Goal: Task Accomplishment & Management: Use online tool/utility

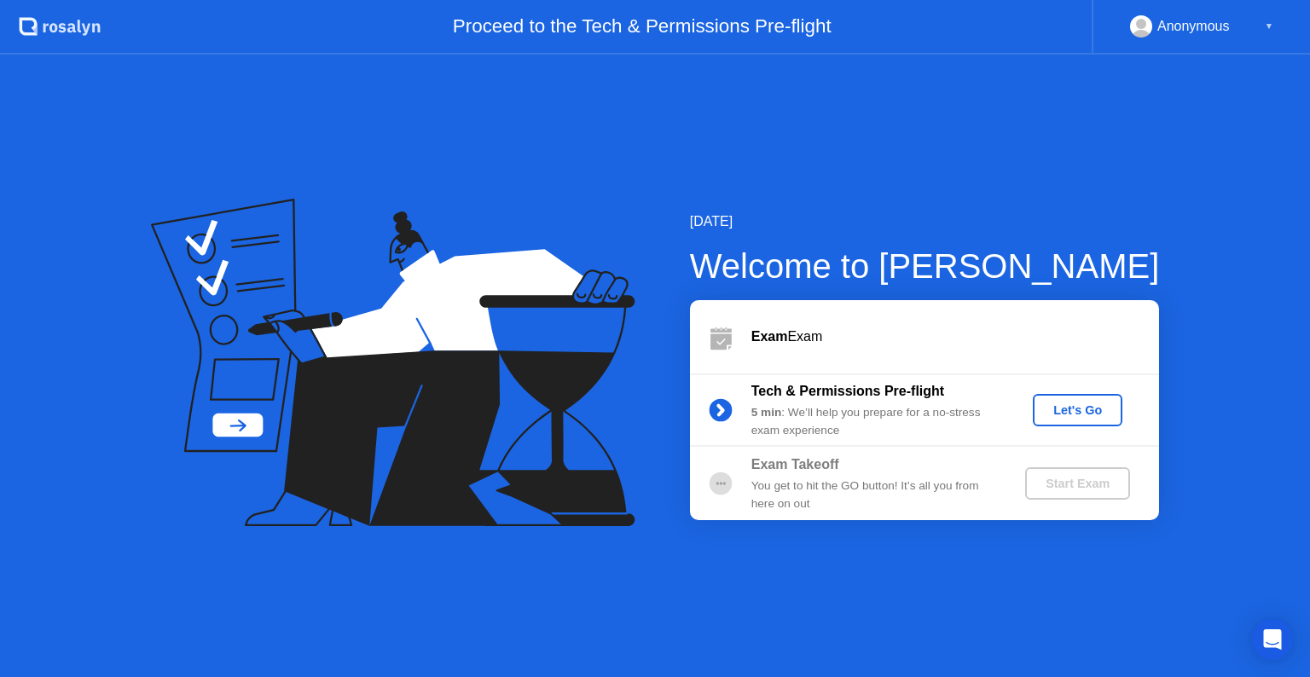
click at [707, 327] on icon at bounding box center [721, 337] width 34 height 34
click at [758, 500] on div "You get to hit the GO button! It’s all you from here on out" at bounding box center [875, 495] width 246 height 35
drag, startPoint x: 758, startPoint y: 500, endPoint x: 910, endPoint y: 473, distance: 155.0
click at [910, 473] on div "Exam Takeoff You get to hit the GO button! It’s all you from here on out" at bounding box center [875, 484] width 246 height 58
click at [910, 473] on div "Exam Takeoff" at bounding box center [875, 465] width 246 height 20
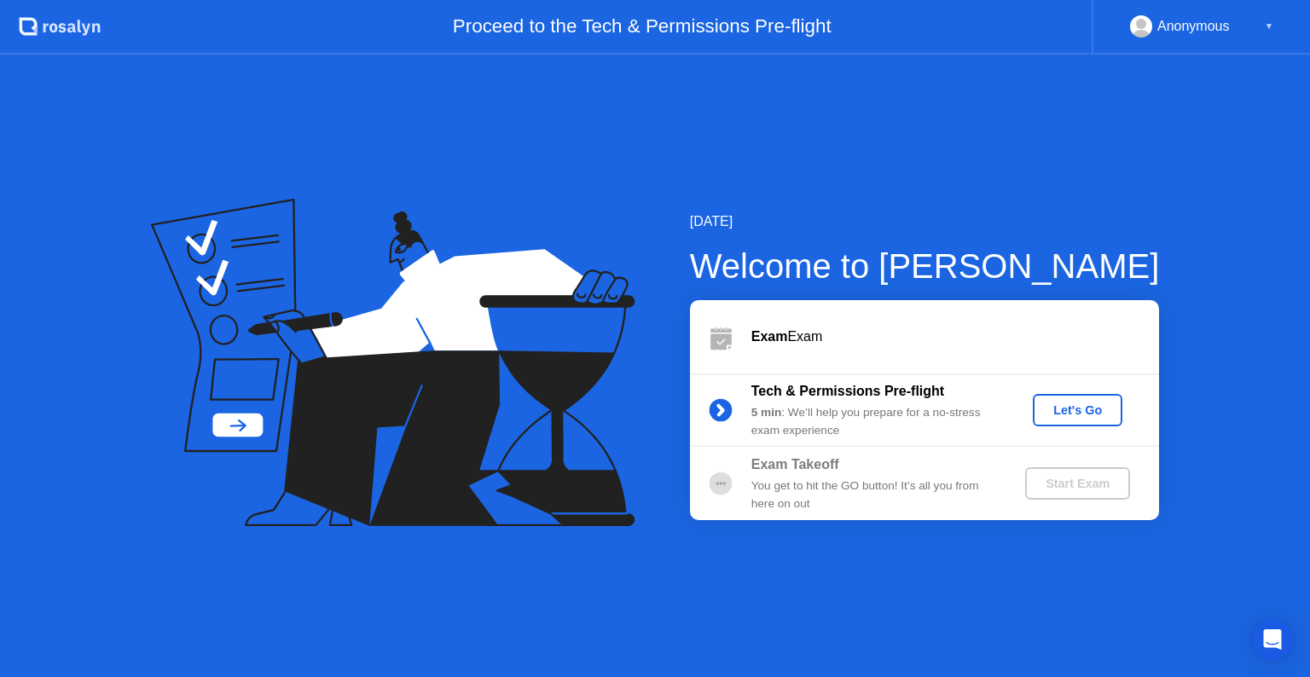
click at [749, 445] on div "Tech & Permissions Pre-flight 5 min : We’ll help you prepare for a no-stress ex…" at bounding box center [924, 410] width 469 height 73
click at [688, 242] on div "[DATE] Welcome to [PERSON_NAME] Exam Exam Tech & Permissions Pre-flight 5 min :…" at bounding box center [898, 366] width 525 height 309
click at [1266, 27] on div "▼" at bounding box center [1269, 26] width 9 height 22
click at [633, 84] on div "[DATE] Welcome to [PERSON_NAME] Exam Exam Tech & Permissions Pre-flight 5 min :…" at bounding box center [655, 366] width 1310 height 623
click at [1052, 404] on div "Let's Go" at bounding box center [1078, 411] width 76 height 14
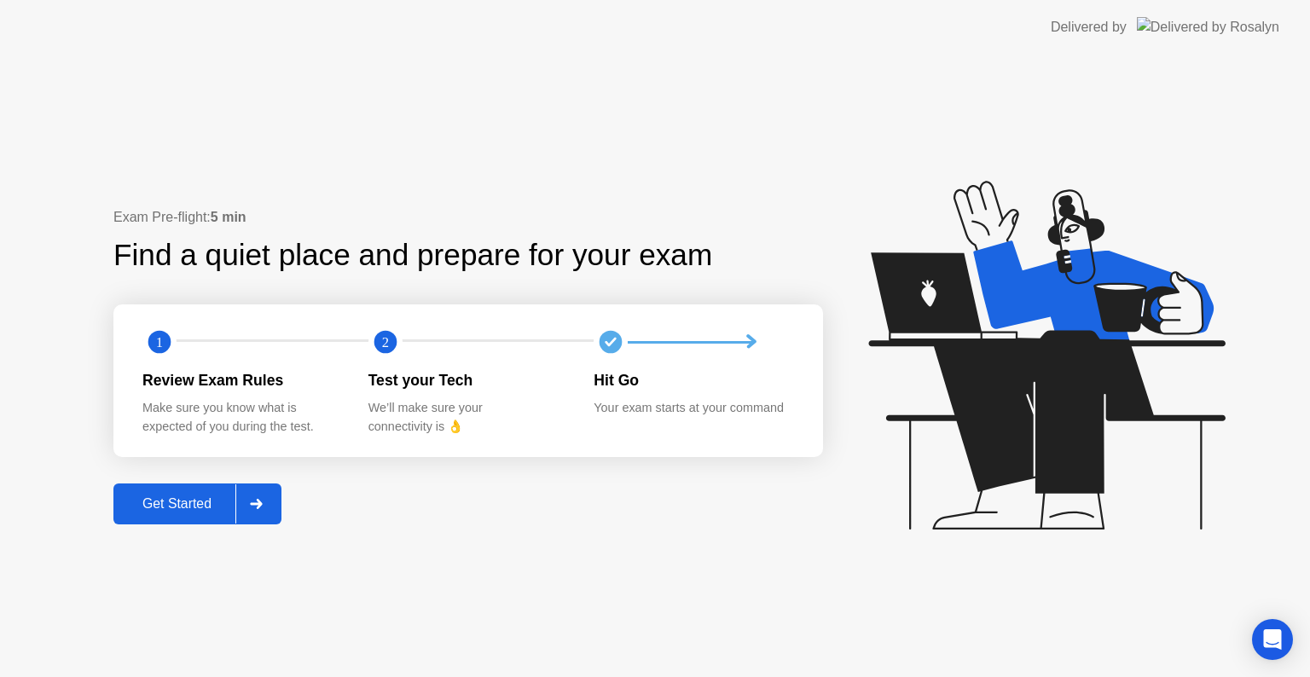
click at [287, 507] on div "Exam Pre-flight: 5 min Find a quiet place and prepare for your exam 1 2 Review …" at bounding box center [468, 366] width 710 height 318
drag, startPoint x: 665, startPoint y: 390, endPoint x: 262, endPoint y: 506, distance: 419.9
click at [262, 506] on div "Exam Pre-flight: 5 min Find a quiet place and prepare for your exam 1 2 Review …" at bounding box center [468, 366] width 710 height 318
click at [262, 506] on icon at bounding box center [256, 504] width 12 height 10
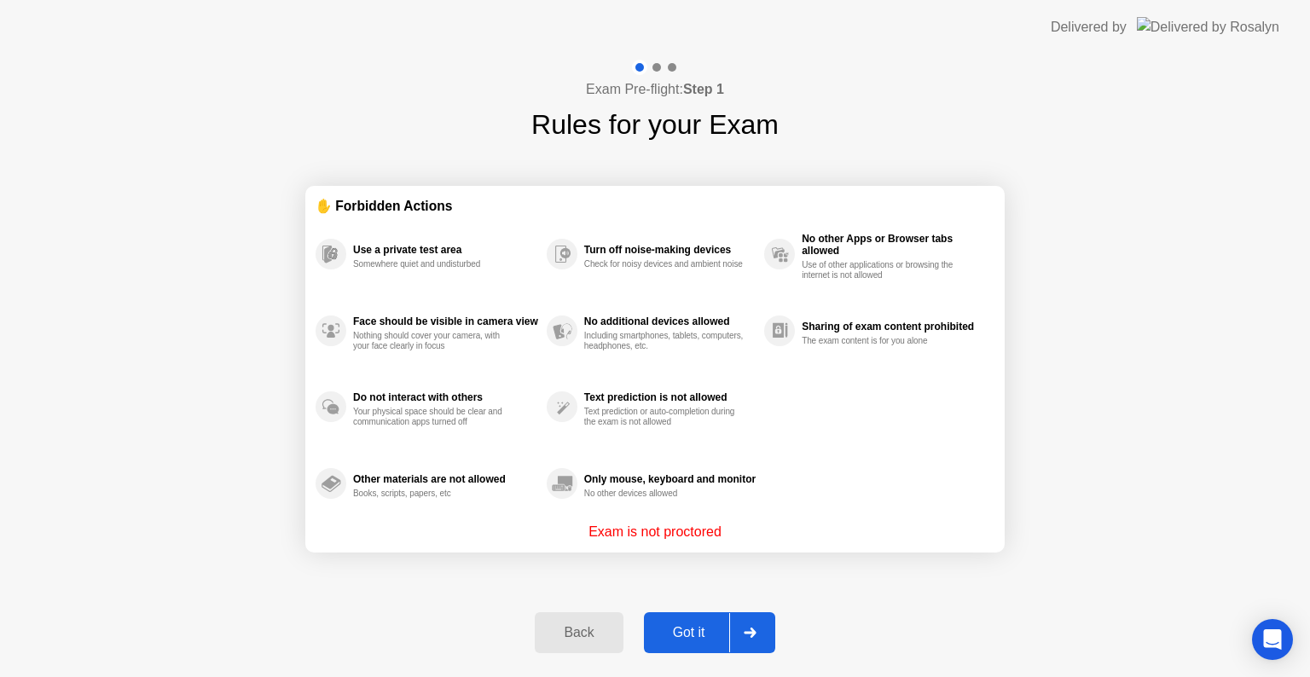
click at [764, 629] on div at bounding box center [749, 632] width 41 height 39
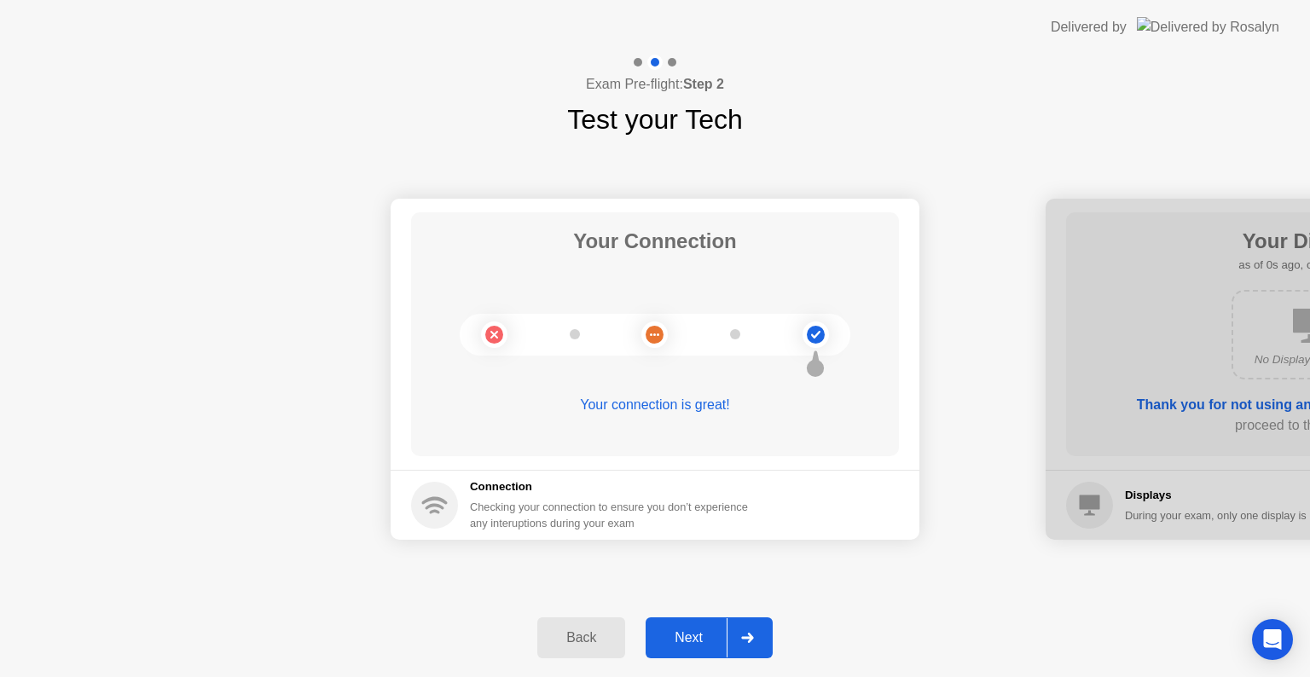
click at [764, 629] on div at bounding box center [747, 638] width 41 height 39
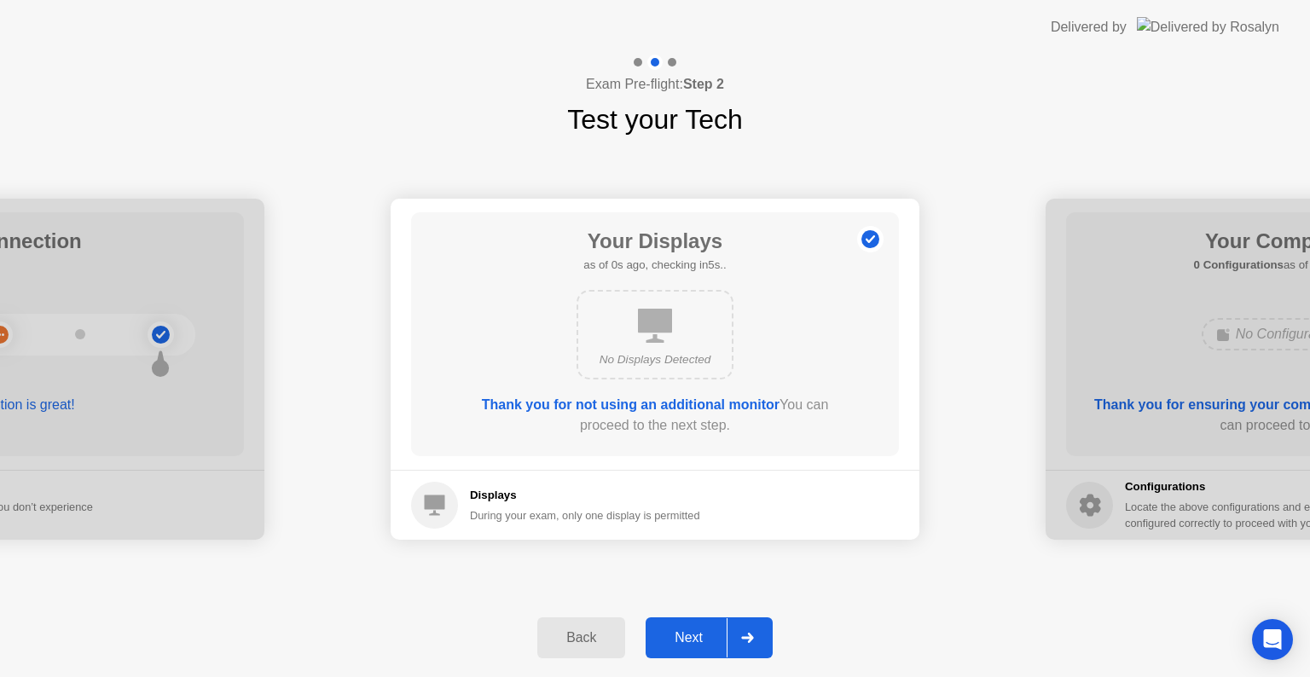
click at [764, 629] on div at bounding box center [747, 638] width 41 height 39
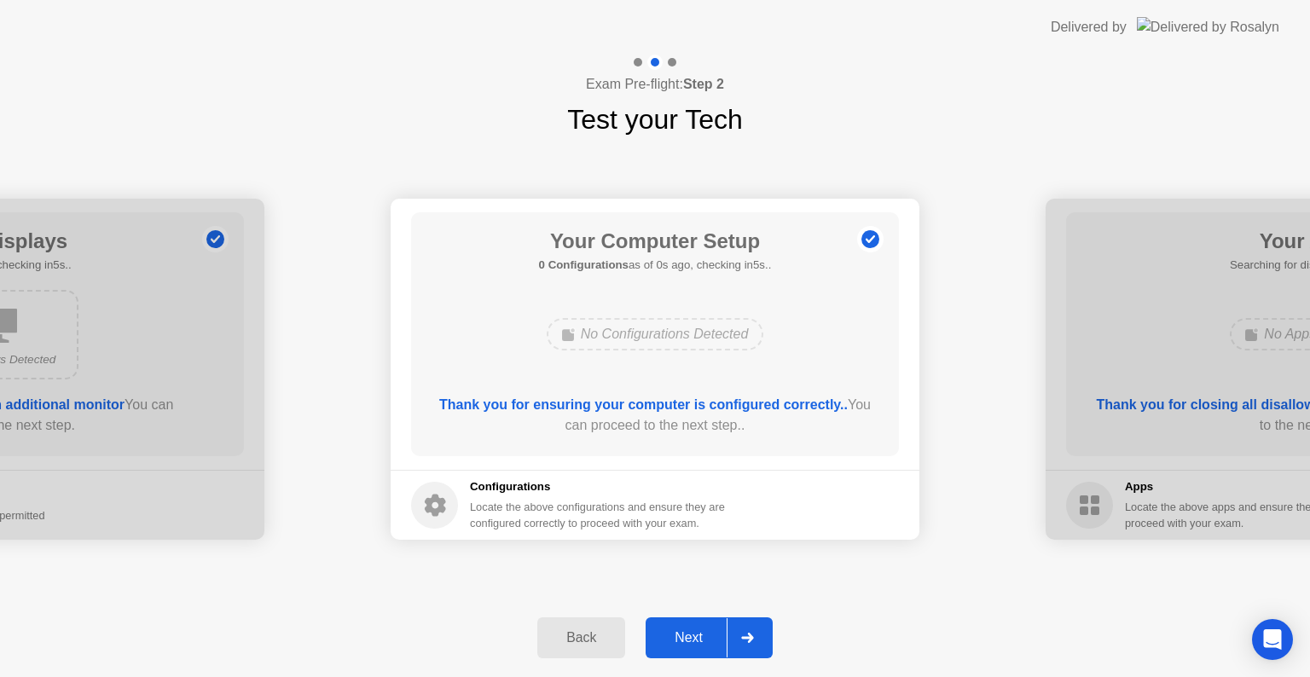
click at [764, 629] on div at bounding box center [747, 638] width 41 height 39
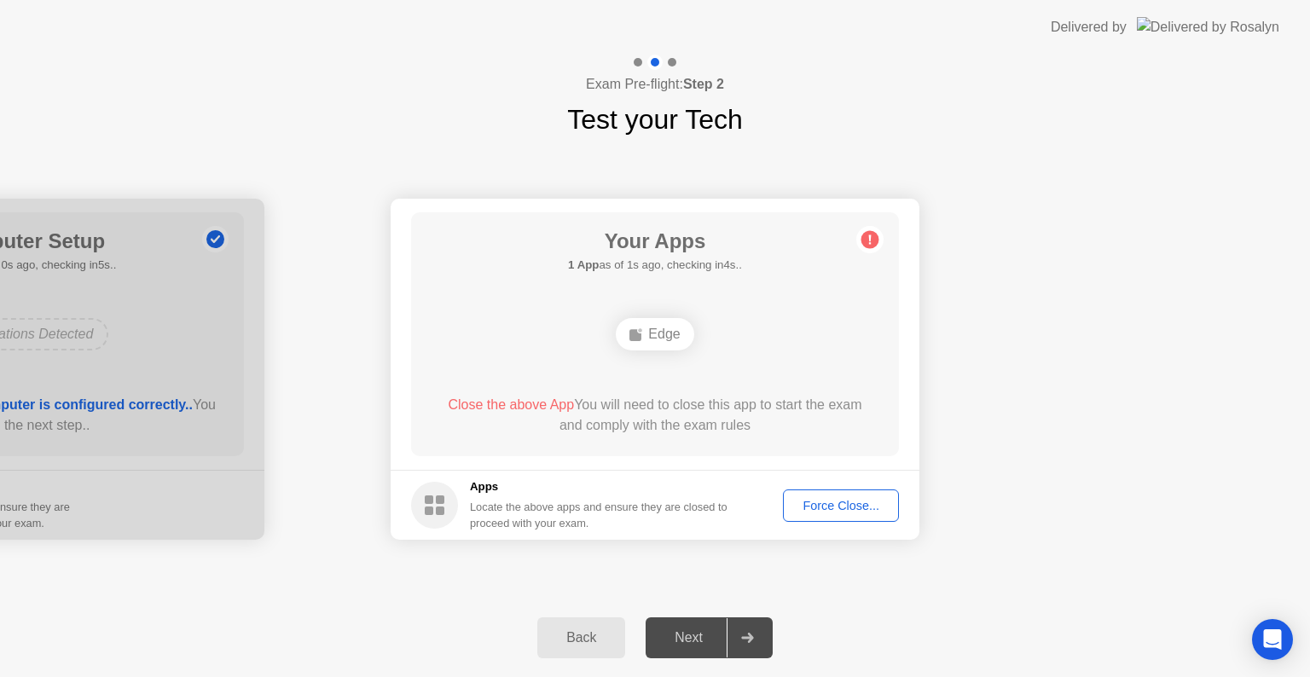
click at [832, 509] on div "Force Close..." at bounding box center [841, 506] width 104 height 14
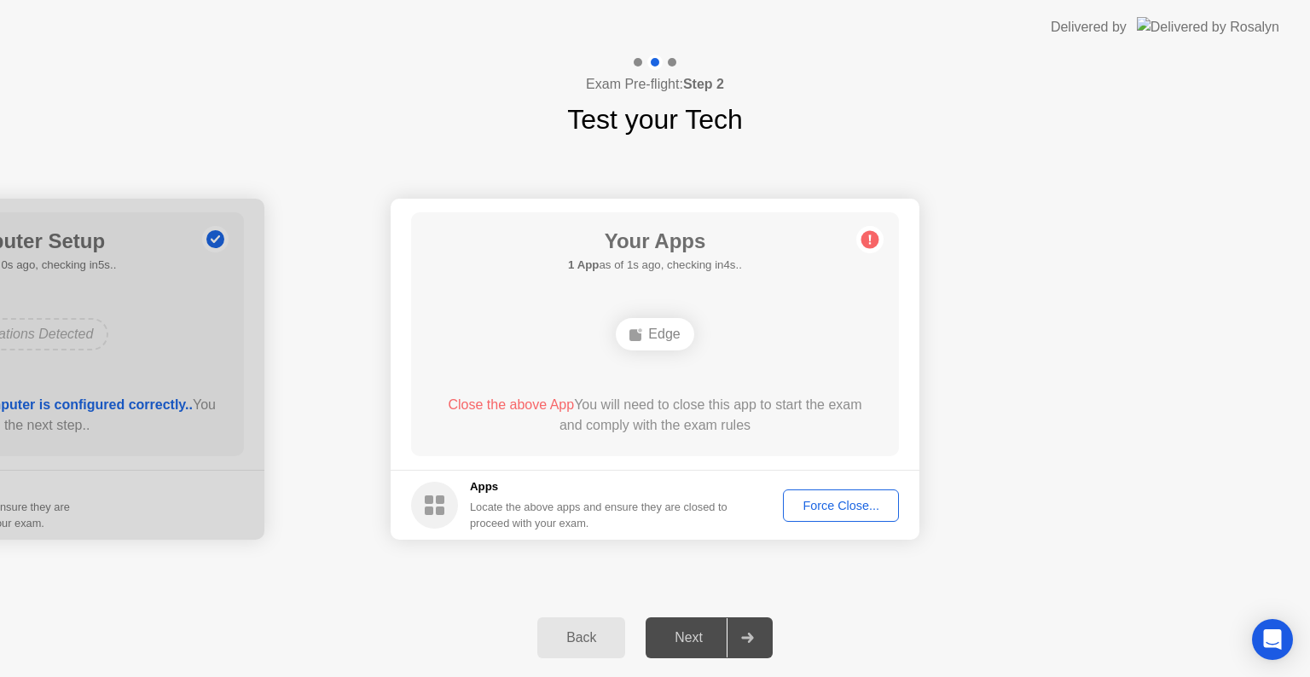
click at [774, 447] on div "Your Apps 1 App as of 1s ago, checking in4s.. Edge Close the above App You will…" at bounding box center [655, 334] width 488 height 244
click at [799, 502] on div "Force Close..." at bounding box center [841, 506] width 104 height 14
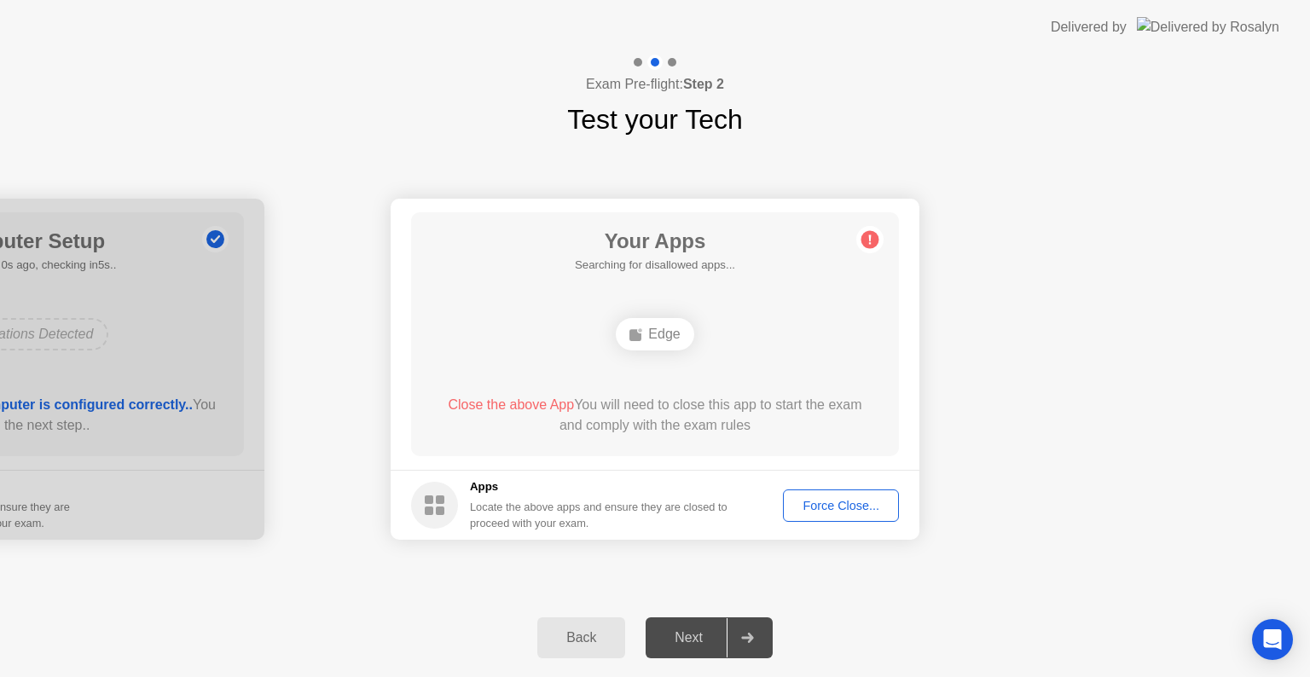
click at [870, 238] on icon at bounding box center [870, 239] width 3 height 9
click at [553, 643] on div "Back" at bounding box center [582, 637] width 78 height 15
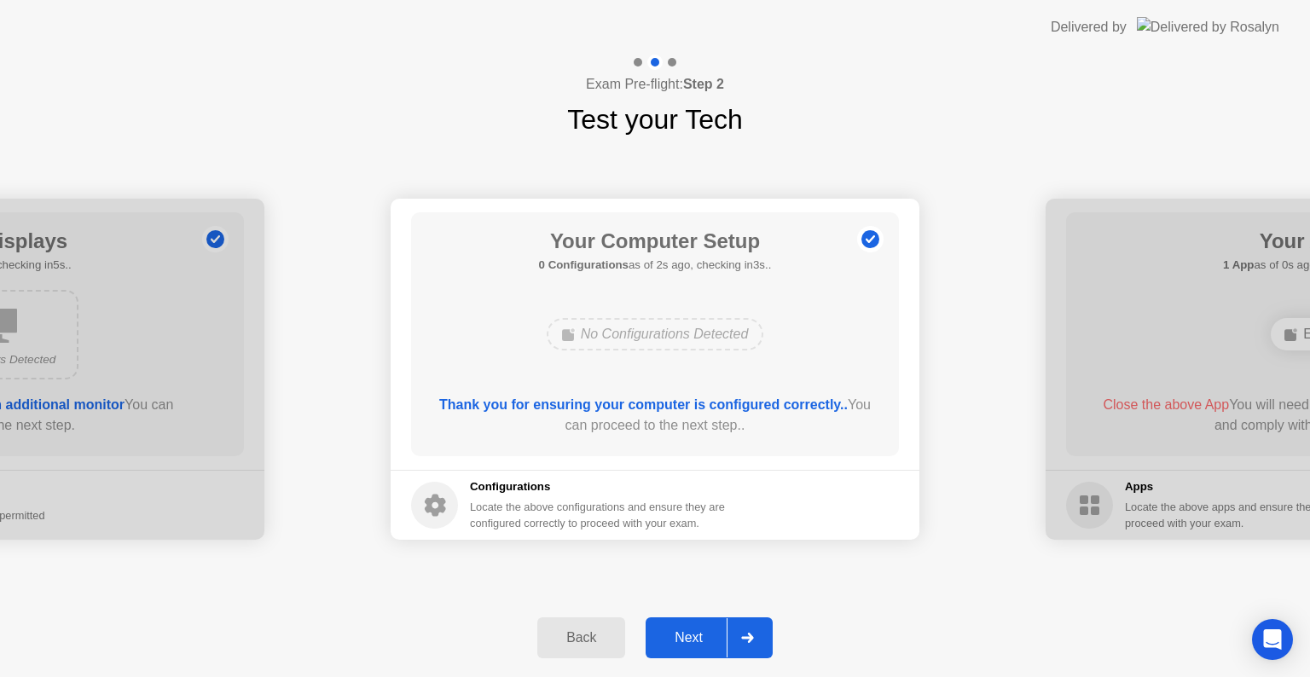
click at [703, 646] on div "Next" at bounding box center [689, 637] width 76 height 15
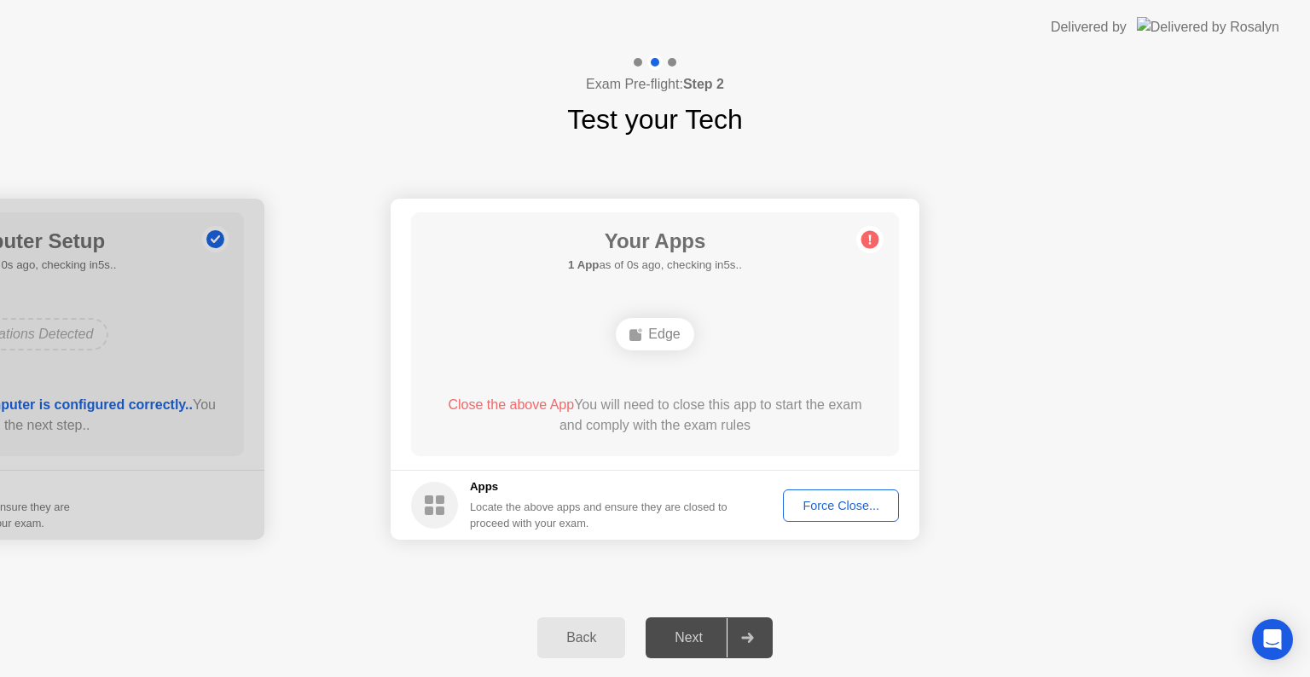
click at [529, 523] on div "Locate the above apps and ensure they are closed to proceed with your exam." at bounding box center [599, 515] width 258 height 32
click at [789, 502] on div "Force Close..." at bounding box center [841, 506] width 104 height 14
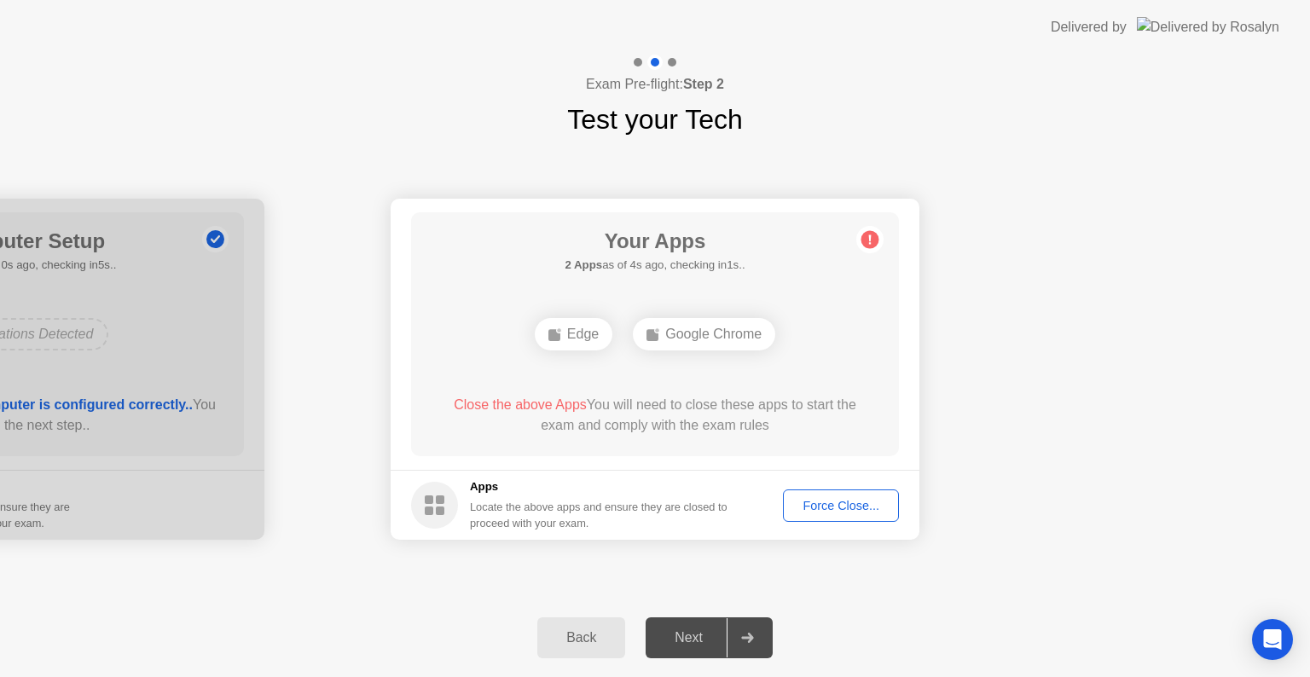
click at [827, 501] on div "Force Close..." at bounding box center [841, 506] width 104 height 14
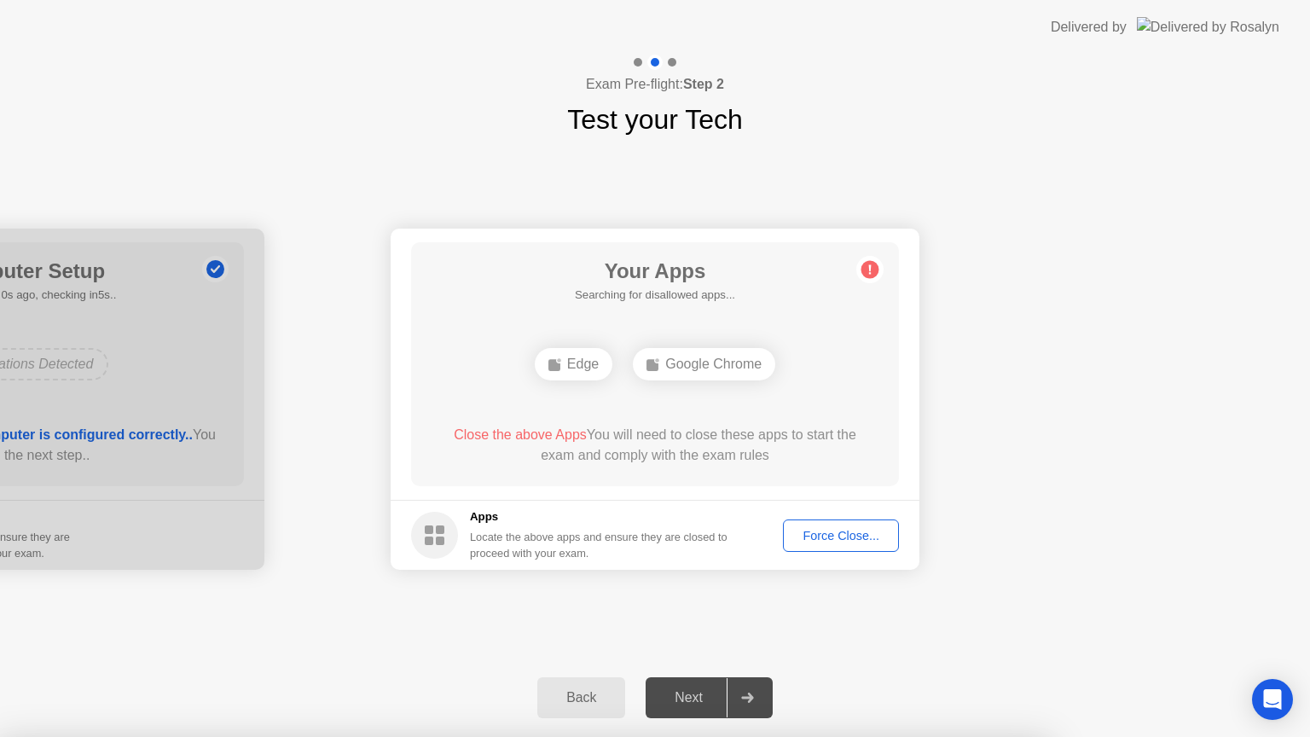
drag, startPoint x: 686, startPoint y: 380, endPoint x: 566, endPoint y: 410, distance: 123.7
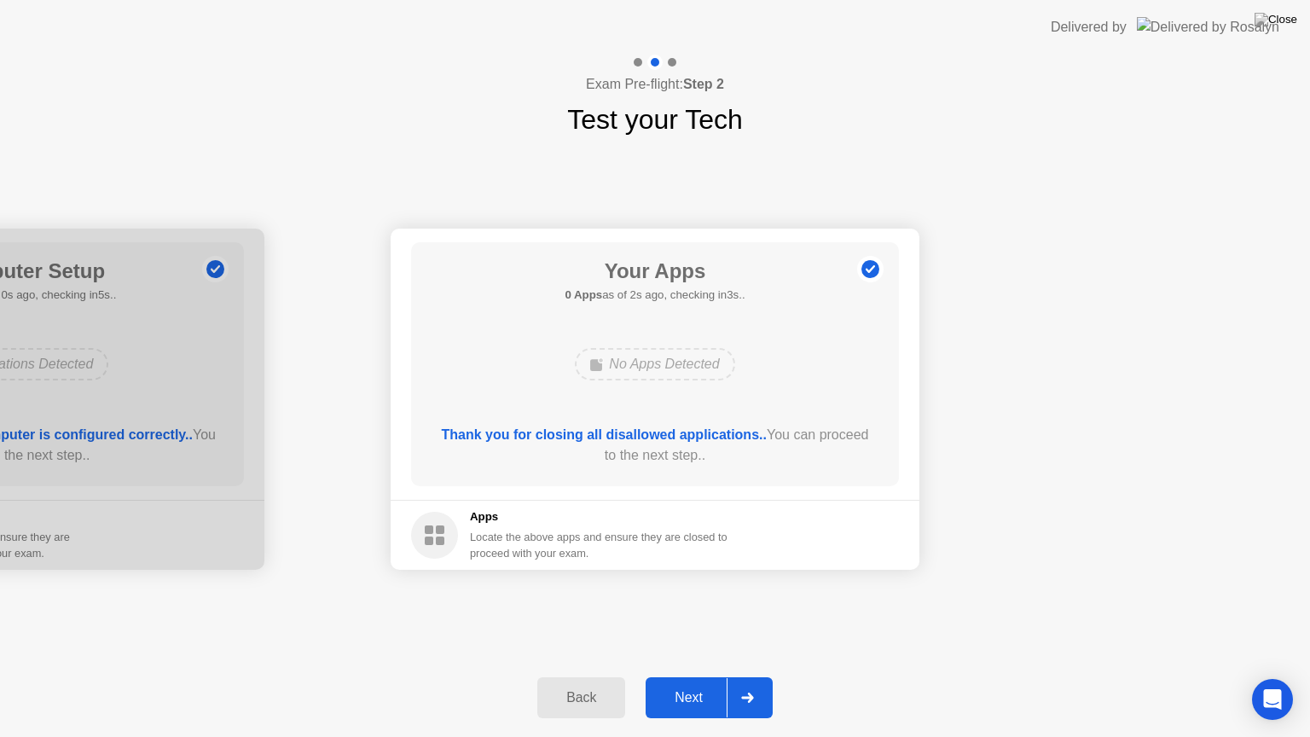
click at [745, 677] on icon at bounding box center [747, 698] width 13 height 10
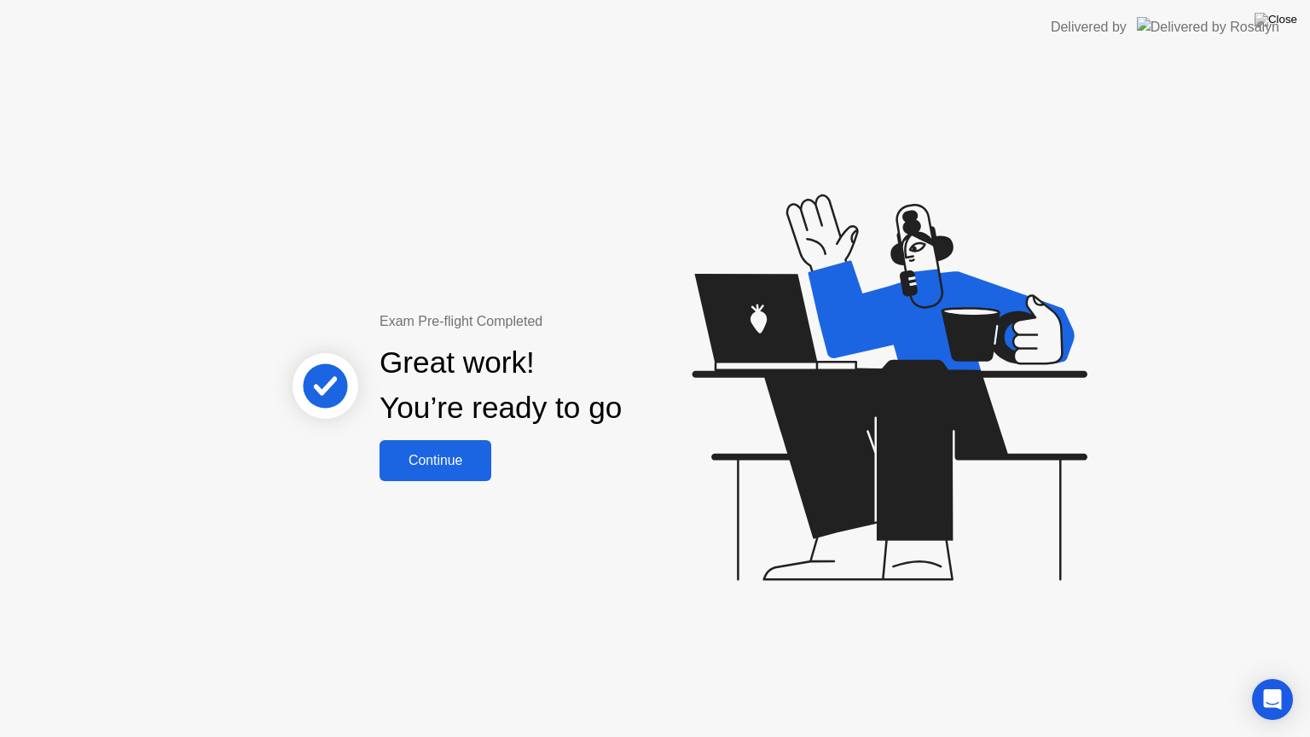
click at [442, 478] on button "Continue" at bounding box center [436, 460] width 112 height 41
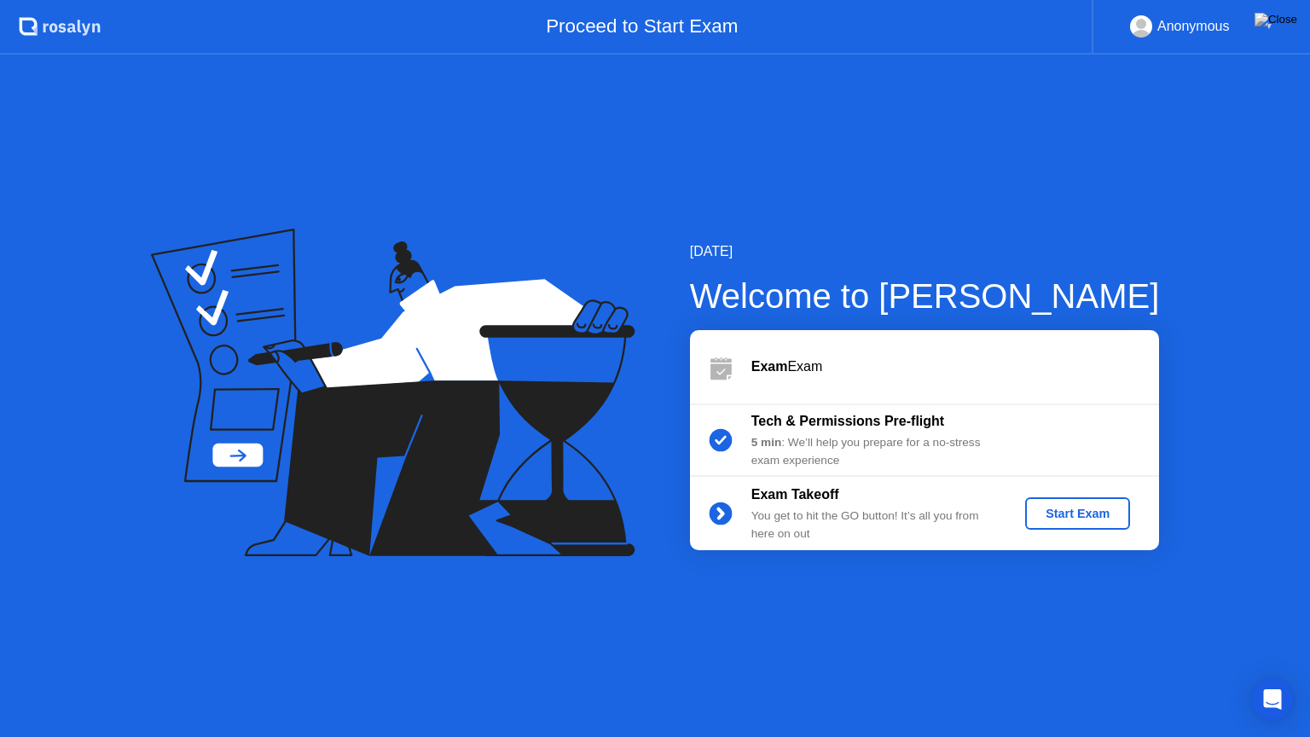
click at [1087, 510] on div "Start Exam" at bounding box center [1077, 514] width 91 height 14
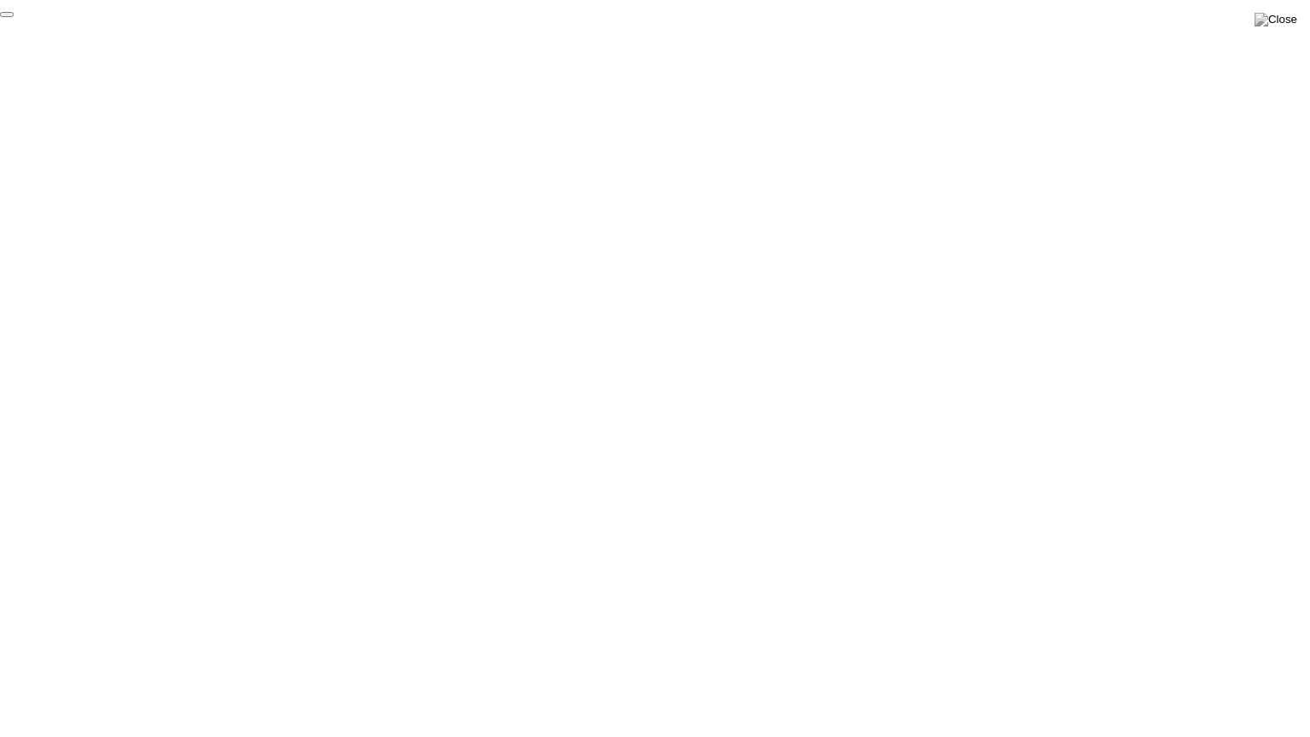
click div "End Proctoring Session"
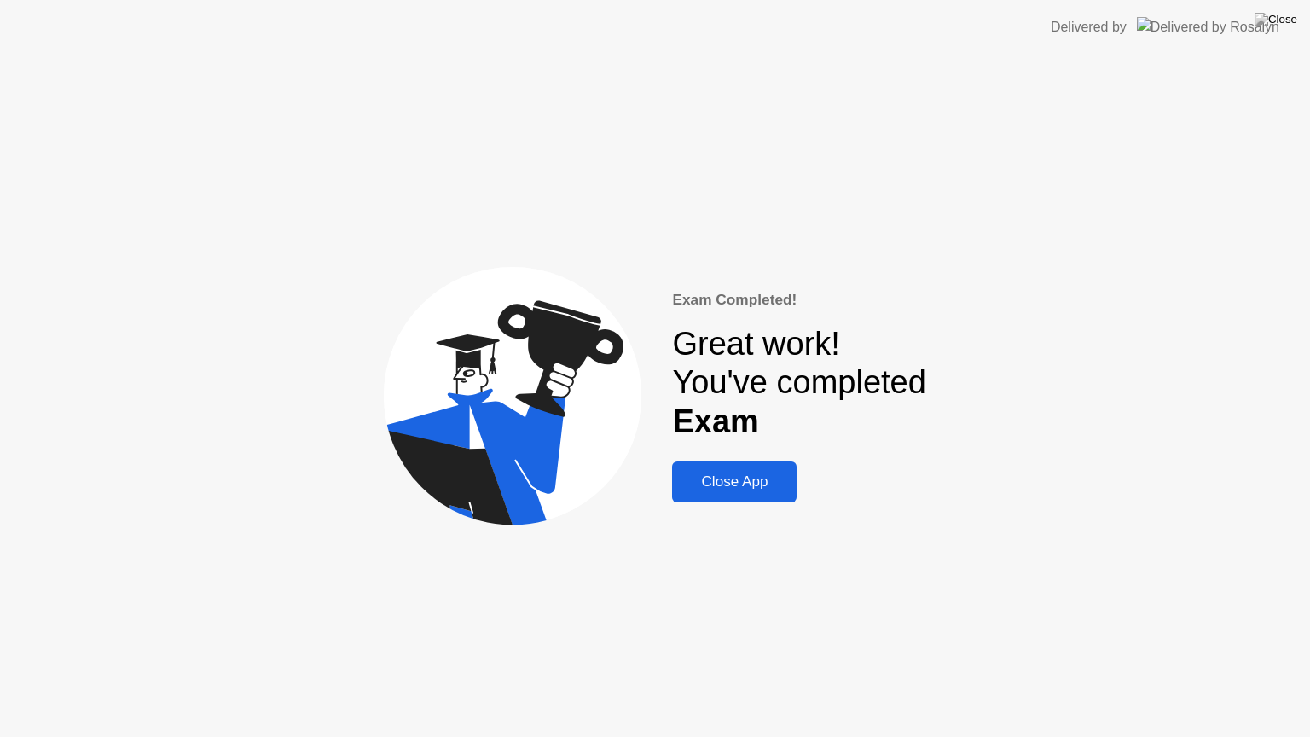
click at [768, 494] on button "Close App" at bounding box center [734, 482] width 125 height 41
